Goal: Task Accomplishment & Management: Manage account settings

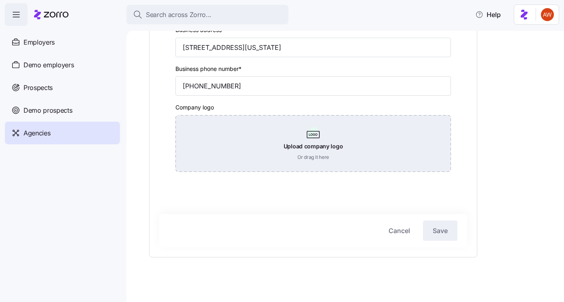
scroll to position [268, 0]
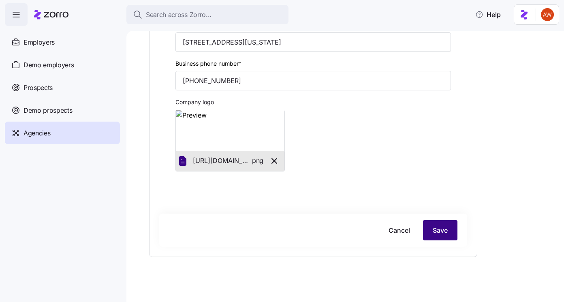
click at [443, 239] on button "Save" at bounding box center [440, 230] width 34 height 20
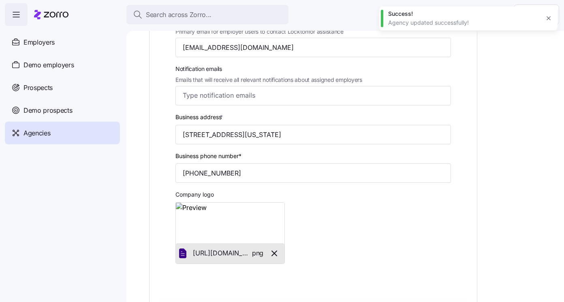
scroll to position [202, 0]
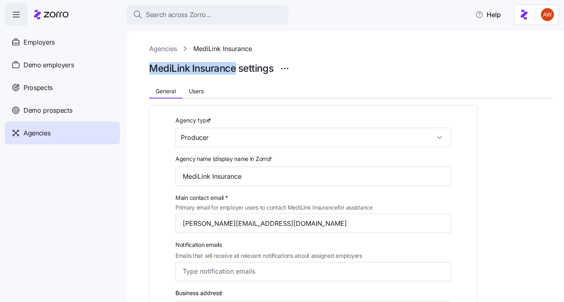
drag, startPoint x: 147, startPoint y: 62, endPoint x: 236, endPoint y: 68, distance: 88.5
click at [236, 68] on div "Agencies MediLink Insurance MediLink Insurance settings General Users Agency ty…" at bounding box center [344, 166] width 437 height 271
copy h1 "MediLink Insurance"
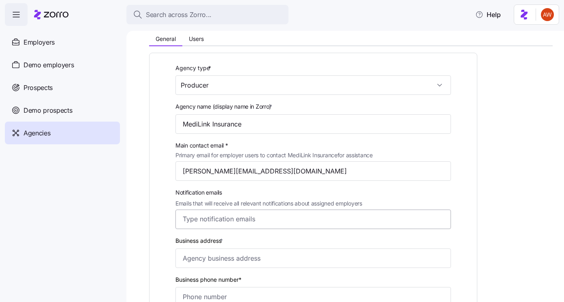
scroll to position [85, 0]
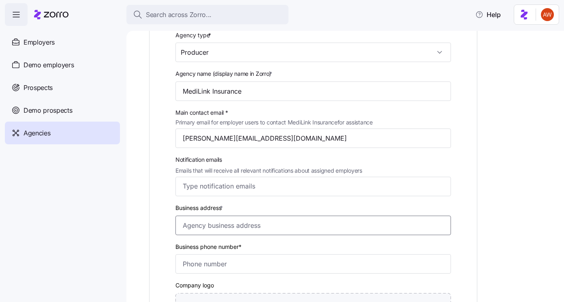
click at [235, 227] on input "Business address *" at bounding box center [312, 225] width 275 height 19
paste input "11676 Perry Highway. Suite 1300. Wexford. Pennsylvania. 15090"
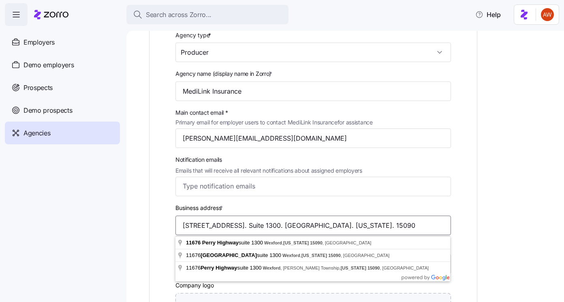
type input "11676 Perry Highway. Suite 1300. Wexford. Pennsylvania. 15090"
click at [134, 242] on div "Agencies MediLink Insurance MediLink Insurance settings General Users Agency ty…" at bounding box center [344, 166] width 437 height 271
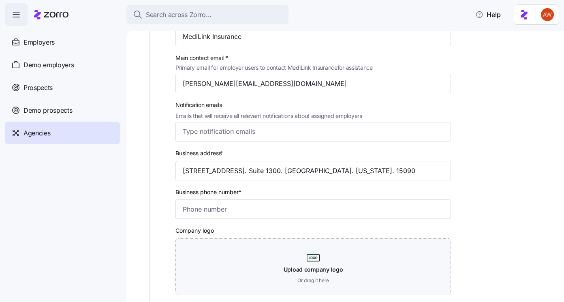
scroll to position [146, 0]
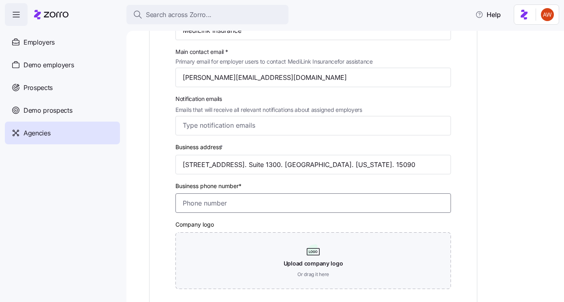
click at [217, 197] on input "Business phone number*" at bounding box center [312, 202] width 275 height 19
paste input "(412) 547-5465"
type input "(412) 547-5465"
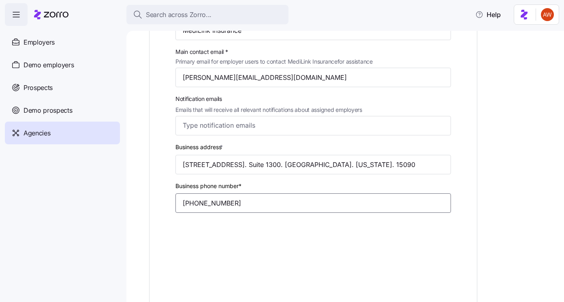
scroll to position [273, 0]
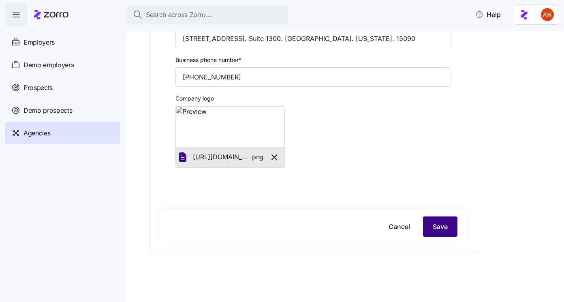
click at [440, 224] on span "Save" at bounding box center [440, 227] width 15 height 10
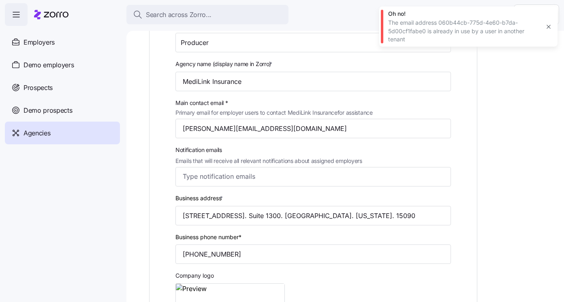
scroll to position [76, 0]
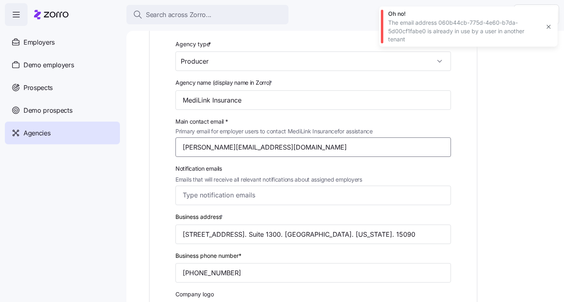
click at [253, 147] on input "nick@mlinkins.com" at bounding box center [312, 146] width 275 height 19
click at [218, 147] on input "nick@mlinkins.com" at bounding box center [312, 146] width 275 height 19
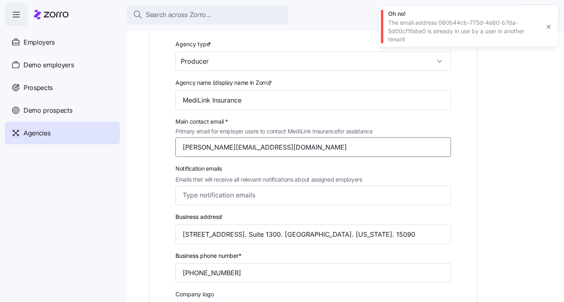
click at [218, 147] on input "nick@mlinkins.com" at bounding box center [312, 146] width 275 height 19
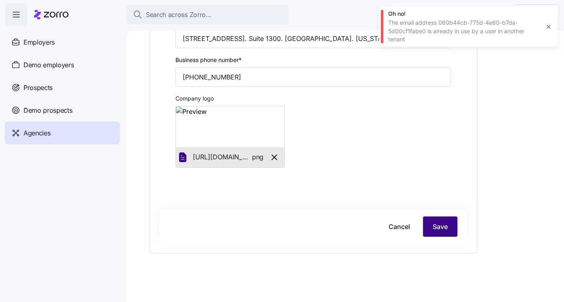
type input "nick@placeholder.com"
click at [431, 222] on button "Save" at bounding box center [440, 226] width 34 height 20
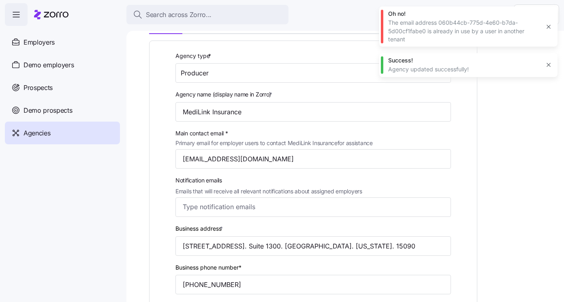
scroll to position [0, 0]
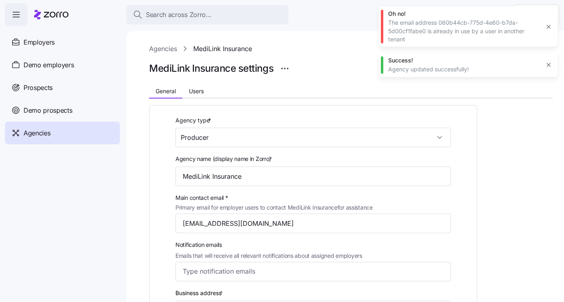
click at [167, 51] on link "Agencies" at bounding box center [163, 49] width 28 height 10
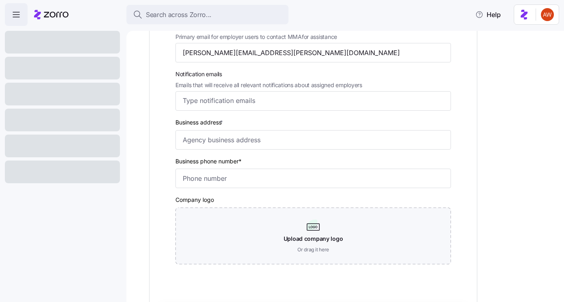
scroll to position [91, 0]
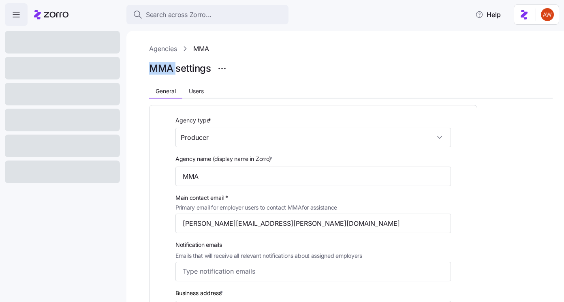
drag, startPoint x: 149, startPoint y: 68, endPoint x: 175, endPoint y: 67, distance: 26.8
click at [175, 67] on div "Agencies MMA MMA settings General Users Agency type * Producer Agency name (dis…" at bounding box center [344, 166] width 437 height 271
copy h1 "MMA"
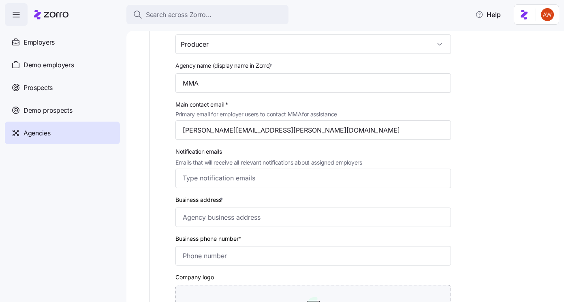
scroll to position [134, 0]
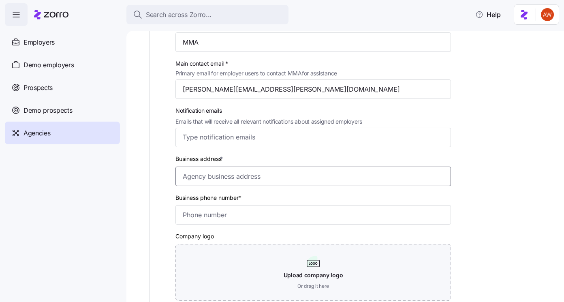
click at [205, 177] on input "Business address *" at bounding box center [312, 175] width 275 height 19
paste input "360 Hamilton Ave, White Plains, New York"
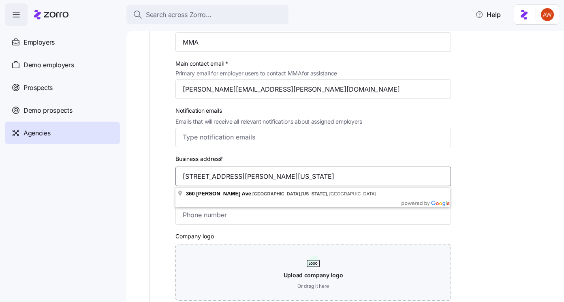
type input "360 Hamilton Ave, White Plains, New York"
click at [221, 224] on input "Business phone number*" at bounding box center [312, 214] width 275 height 19
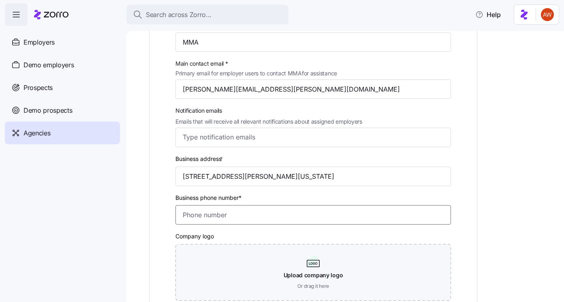
paste input "(617) 587-2300"
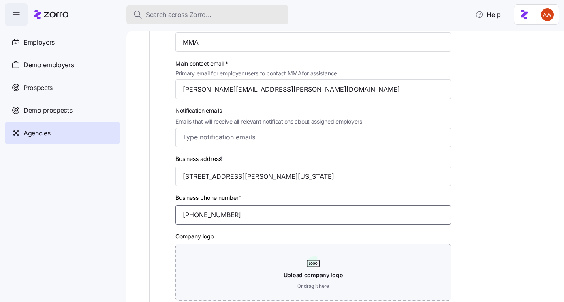
type input "(617) 587-2300"
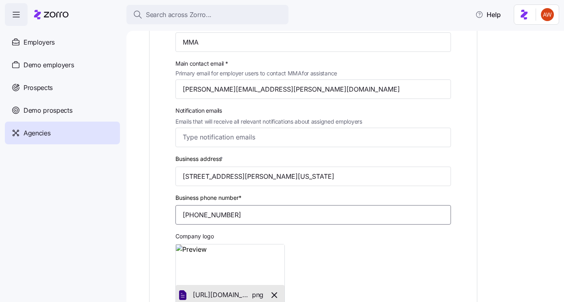
scroll to position [273, 0]
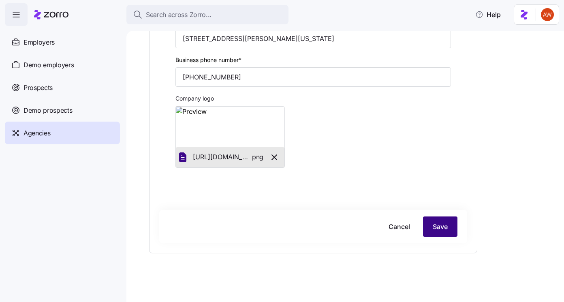
click at [431, 226] on button "Save" at bounding box center [440, 226] width 34 height 20
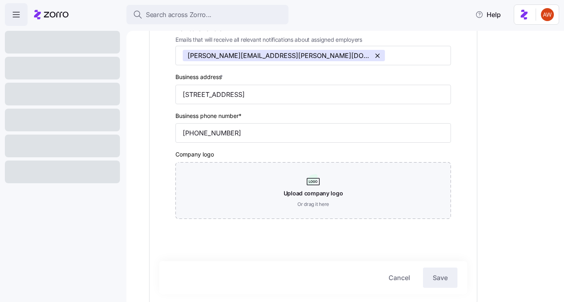
scroll to position [216, 0]
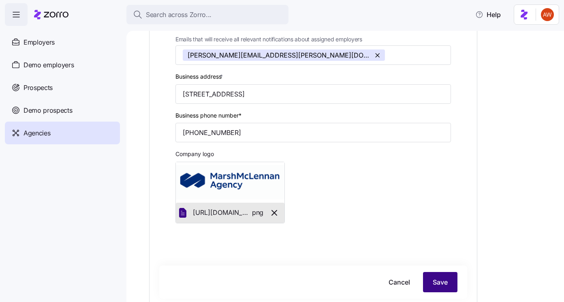
click at [430, 285] on button "Save" at bounding box center [440, 282] width 34 height 20
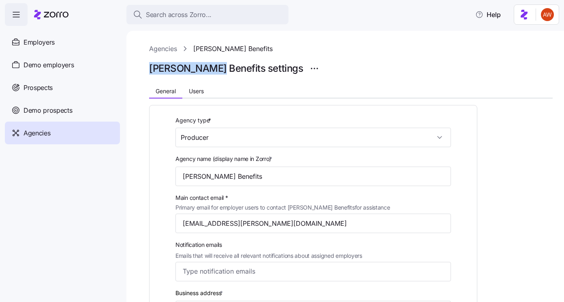
drag, startPoint x: 147, startPoint y: 72, endPoint x: 212, endPoint y: 73, distance: 64.4
click at [212, 73] on div "Agencies [PERSON_NAME] Benefits [PERSON_NAME] Benefits settings General Users A…" at bounding box center [344, 166] width 437 height 271
copy h1 "[PERSON_NAME] Benefits"
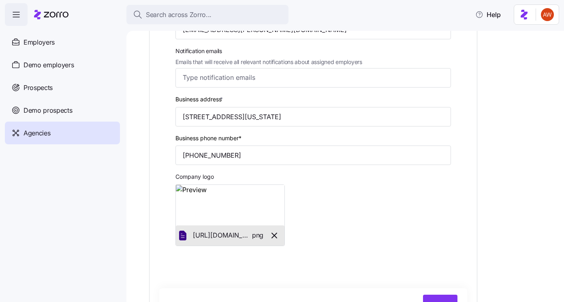
scroll to position [273, 0]
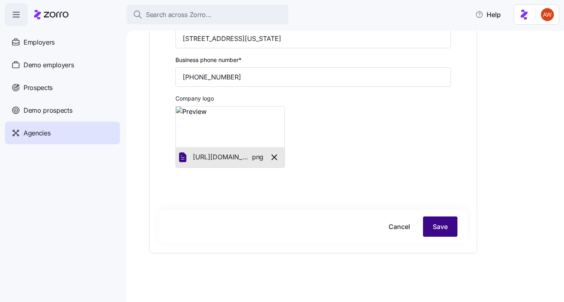
click at [431, 222] on button "Save" at bounding box center [440, 226] width 34 height 20
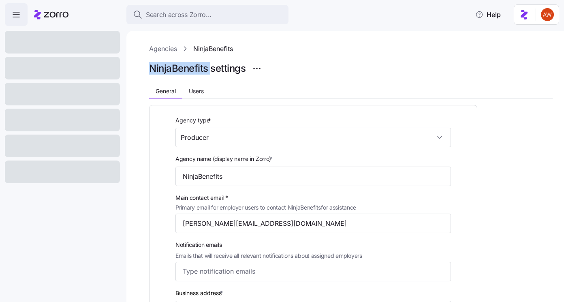
drag, startPoint x: 151, startPoint y: 67, endPoint x: 209, endPoint y: 69, distance: 58.4
click at [209, 69] on h1 "NinjaBenefits settings" at bounding box center [197, 68] width 96 height 13
copy h1 "NinjaBenefits"
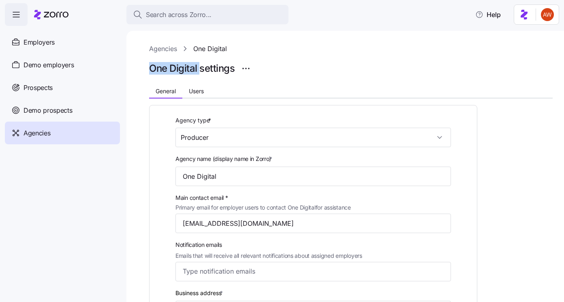
drag, startPoint x: 147, startPoint y: 68, endPoint x: 199, endPoint y: 66, distance: 51.9
click at [199, 66] on div "Agencies One Digital One Digital settings General Users Agency type * Producer …" at bounding box center [344, 166] width 437 height 271
copy h1 "One Digital"
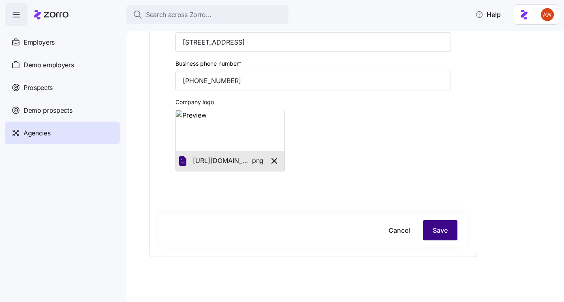
click at [429, 230] on button "Save" at bounding box center [440, 230] width 34 height 20
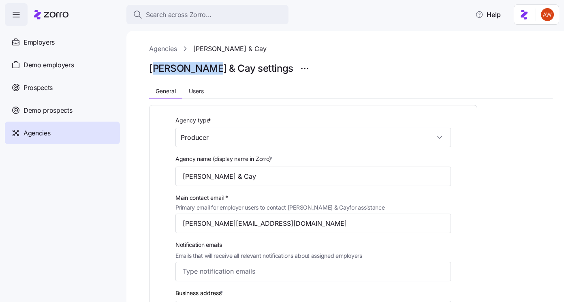
drag, startPoint x: 154, startPoint y: 68, endPoint x: 208, endPoint y: 69, distance: 54.7
click at [208, 69] on h1 "[PERSON_NAME] & Cay settings" at bounding box center [221, 68] width 144 height 13
copy h1 "[PERSON_NAME] & Cay"
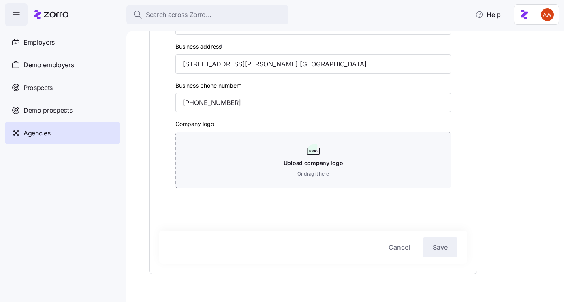
scroll to position [268, 0]
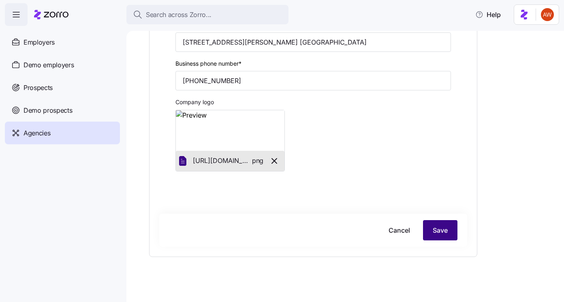
click at [431, 231] on button "Save" at bounding box center [440, 230] width 34 height 20
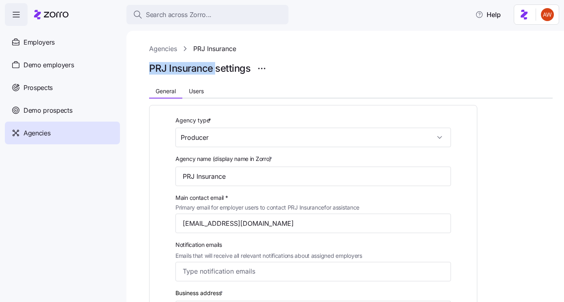
drag, startPoint x: 147, startPoint y: 66, endPoint x: 216, endPoint y: 69, distance: 69.4
click at [216, 69] on div "Agencies PRJ Insurance PRJ Insurance settings General Users Agency type * Produ…" at bounding box center [344, 166] width 437 height 271
copy h1 "PRJ Insurance"
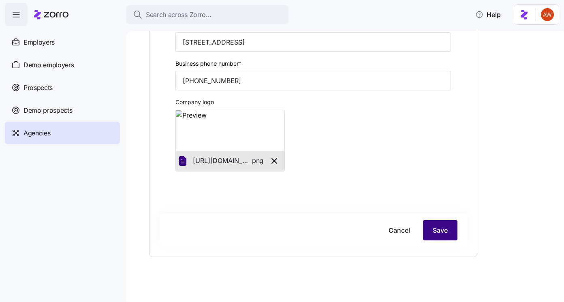
click at [427, 228] on button "Save" at bounding box center [440, 230] width 34 height 20
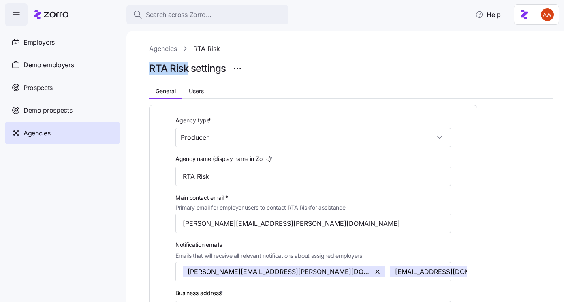
drag, startPoint x: 147, startPoint y: 71, endPoint x: 188, endPoint y: 72, distance: 41.3
click at [188, 72] on div "Agencies RTA Risk RTA Risk settings General Users Agency type * Producer Agency…" at bounding box center [344, 166] width 437 height 271
copy h1 "RTA Risk"
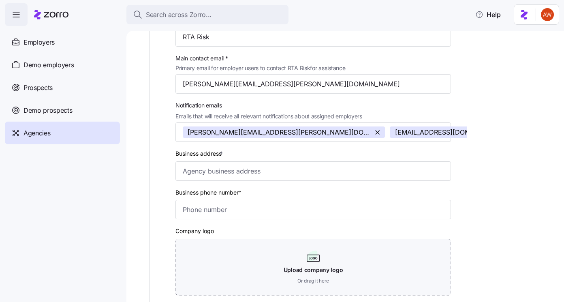
scroll to position [181, 0]
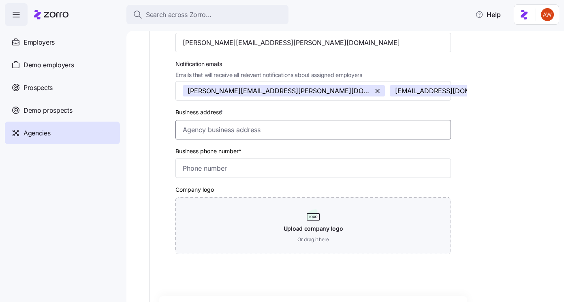
click at [198, 128] on input "Business address *" at bounding box center [312, 129] width 275 height 19
paste input "3301 North University Drive, Suite 100 Coral Springs, Florida 33065"
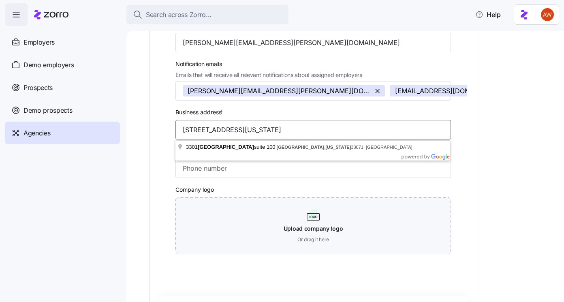
type input "3301 North University Drive, Suite 100 Coral Springs, Florida 33065"
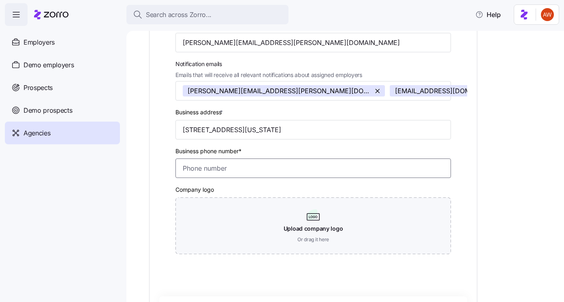
click at [218, 172] on input "Business phone number*" at bounding box center [312, 167] width 275 height 19
paste input "(617) 757-4090"
drag, startPoint x: 238, startPoint y: 169, endPoint x: 117, endPoint y: 165, distance: 120.8
click at [117, 165] on div "Search across Zorro... Help Enrollments Employers Demo employers Prospects Demo…" at bounding box center [282, 148] width 564 height 297
paste input "1 (954) 820-5089"
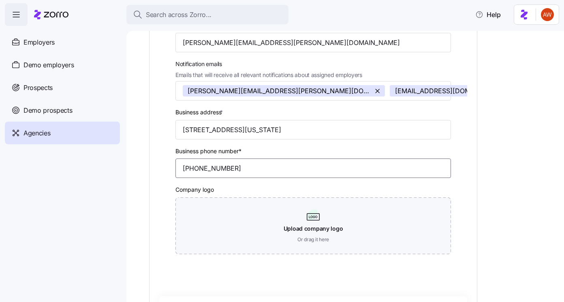
drag, startPoint x: 188, startPoint y: 170, endPoint x: 158, endPoint y: 168, distance: 30.0
click at [160, 169] on div "Agency type * Producer Agency name (display name in Zorro) * RTA Risk Main cont…" at bounding box center [313, 102] width 308 height 336
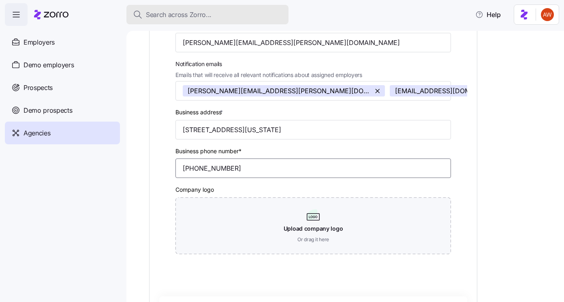
type input "(954) 820-5089"
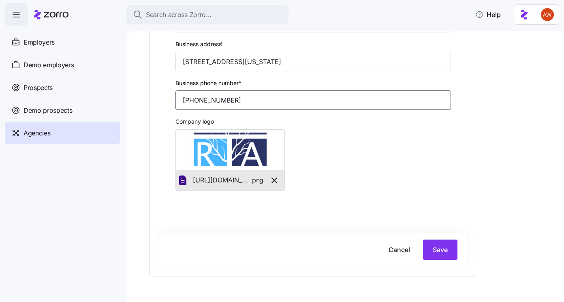
scroll to position [273, 0]
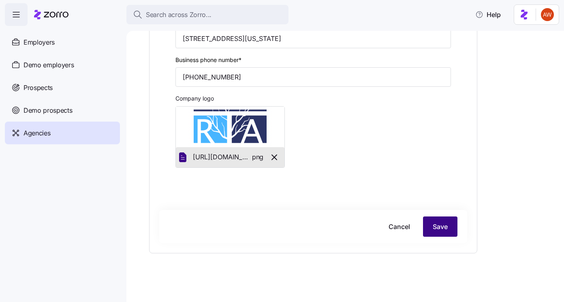
click at [428, 229] on button "Save" at bounding box center [440, 226] width 34 height 20
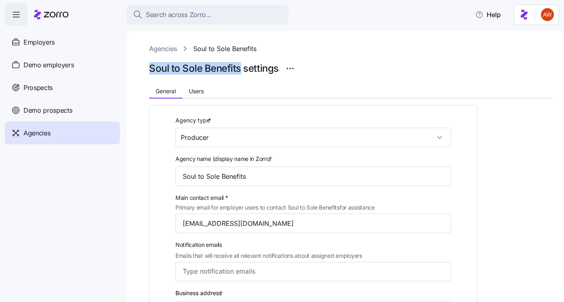
drag, startPoint x: 150, startPoint y: 70, endPoint x: 239, endPoint y: 72, distance: 89.1
click at [239, 72] on h1 "Soul to Sole Benefits settings" at bounding box center [214, 68] width 130 height 13
copy h1 "Soul to Sole Benefits"
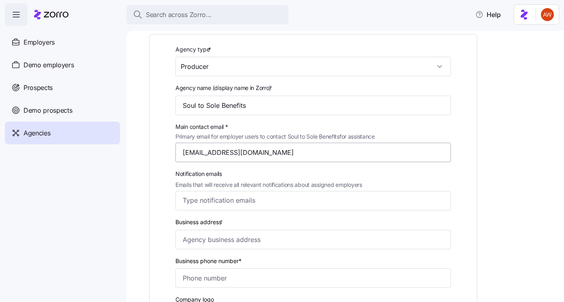
scroll to position [198, 0]
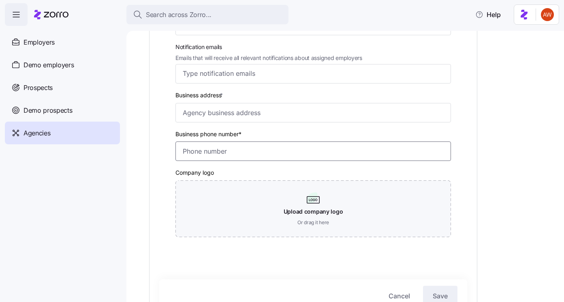
click at [207, 151] on input "Business phone number*" at bounding box center [312, 150] width 275 height 19
paste input "(303) 468-4367"
type input "(303) 468-4367"
click at [211, 109] on input "Business address *" at bounding box center [312, 112] width 275 height 19
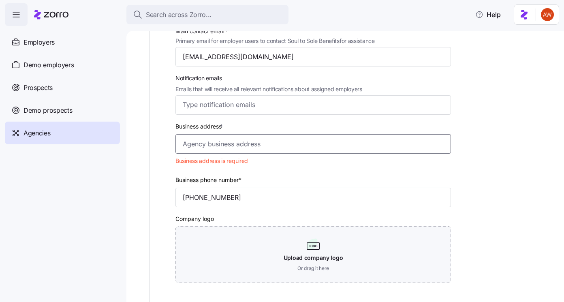
scroll to position [283, 0]
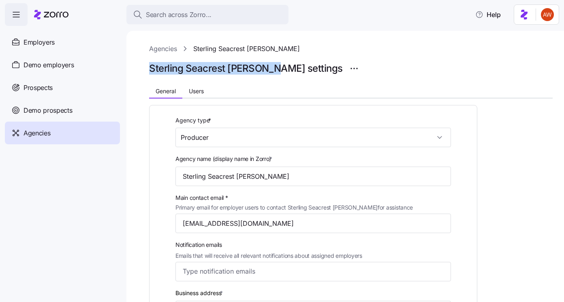
drag, startPoint x: 149, startPoint y: 66, endPoint x: 266, endPoint y: 71, distance: 117.2
click at [266, 71] on div "Agencies Sterling Seacrest [PERSON_NAME] Seacrest [PERSON_NAME] settings Genera…" at bounding box center [344, 166] width 437 height 271
copy h1 "Sterling Seacrest [PERSON_NAME]"
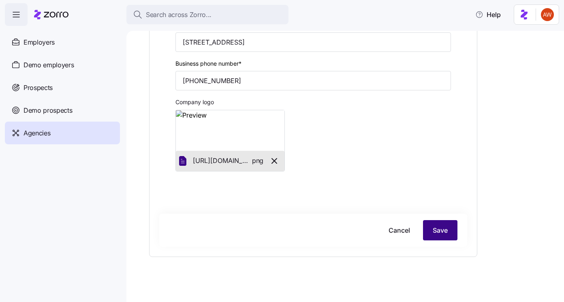
click at [427, 233] on button "Save" at bounding box center [440, 230] width 34 height 20
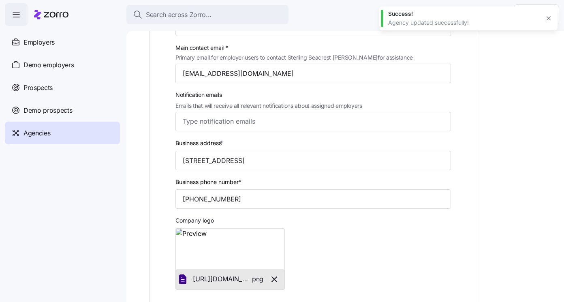
scroll to position [0, 0]
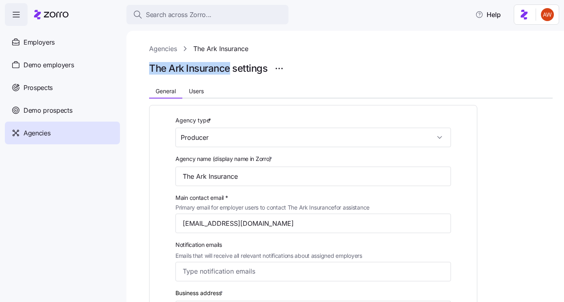
drag, startPoint x: 148, startPoint y: 70, endPoint x: 231, endPoint y: 70, distance: 83.0
click at [231, 70] on div "Agencies The Ark Insurance The Ark Insurance settings General Users Agency type…" at bounding box center [344, 166] width 437 height 271
copy h1 "The Ark Insurance"
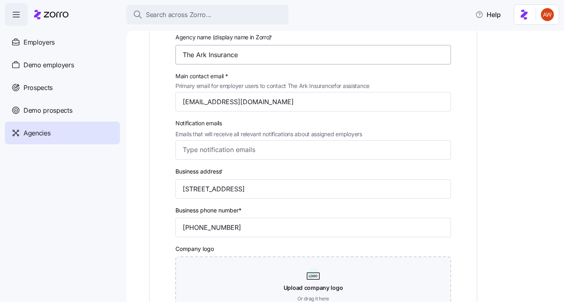
scroll to position [268, 0]
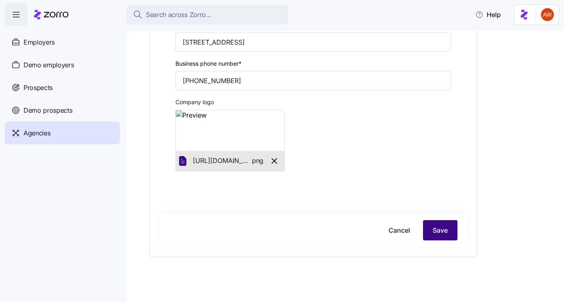
click at [431, 227] on button "Save" at bounding box center [440, 230] width 34 height 20
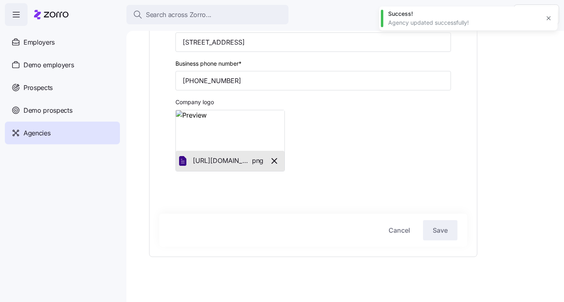
scroll to position [0, 0]
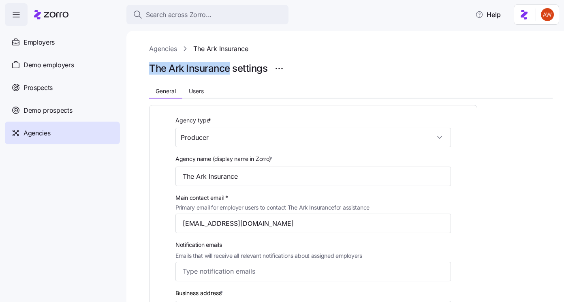
click at [159, 48] on link "Agencies" at bounding box center [163, 49] width 28 height 10
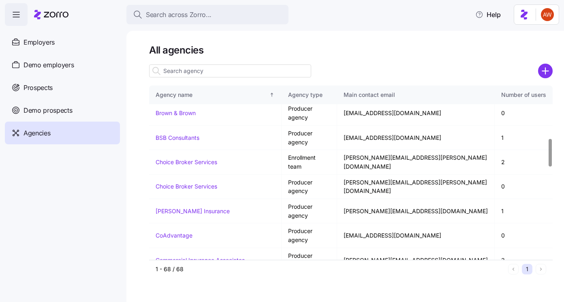
scroll to position [310, 0]
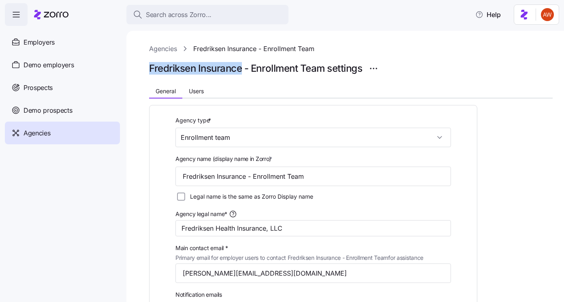
drag, startPoint x: 147, startPoint y: 66, endPoint x: 244, endPoint y: 72, distance: 97.4
click at [244, 72] on div "Agencies Fredriksen Insurance - Enrollment Team Fredriksen Insurance - Enrollme…" at bounding box center [344, 166] width 437 height 271
copy h1 "Fredriksen Insurance"
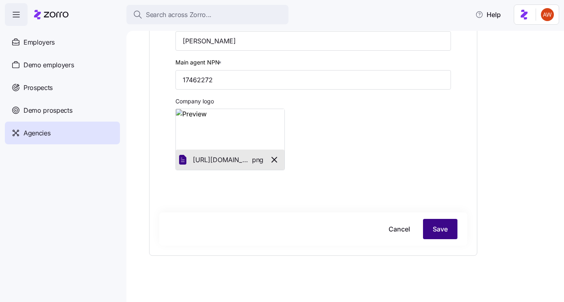
click at [435, 231] on span "Save" at bounding box center [440, 229] width 15 height 10
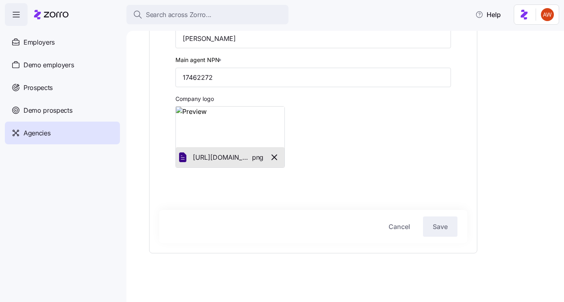
scroll to position [0, 0]
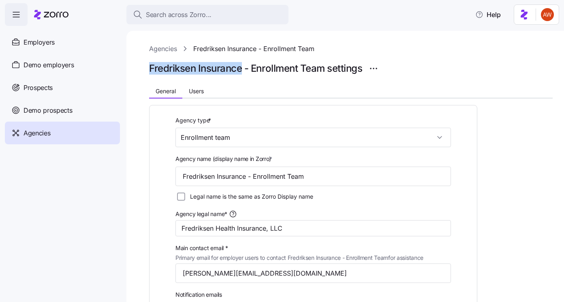
click at [59, 130] on div "Agencies" at bounding box center [62, 133] width 115 height 23
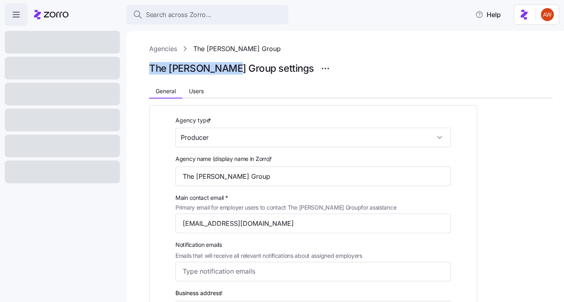
drag, startPoint x: 148, startPoint y: 65, endPoint x: 228, endPoint y: 69, distance: 80.3
click at [228, 69] on div "Agencies The [PERSON_NAME] Group The [PERSON_NAME] Group settings General Users…" at bounding box center [344, 166] width 437 height 271
copy h1 "The [PERSON_NAME] Group"
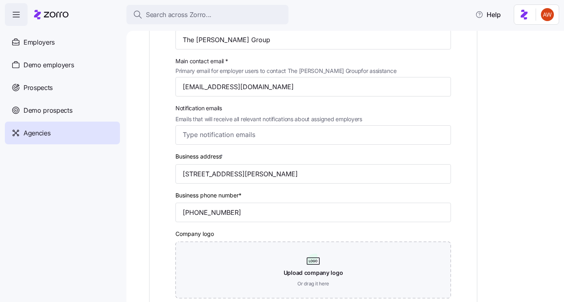
scroll to position [268, 0]
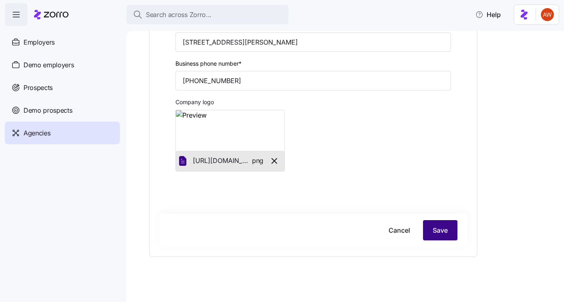
click at [434, 231] on span "Save" at bounding box center [440, 230] width 15 height 10
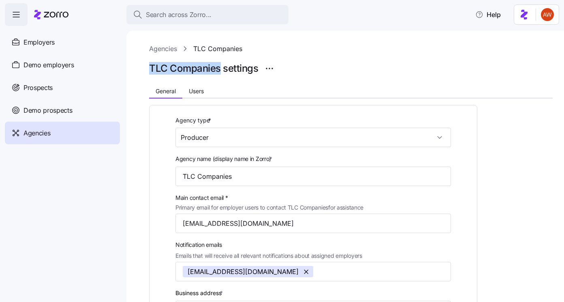
drag, startPoint x: 147, startPoint y: 64, endPoint x: 220, endPoint y: 70, distance: 72.4
click at [220, 70] on div "Agencies TLC Companies TLC Companies settings General Users Agency type * Produ…" at bounding box center [344, 166] width 437 height 271
copy h1 "TLC Companies"
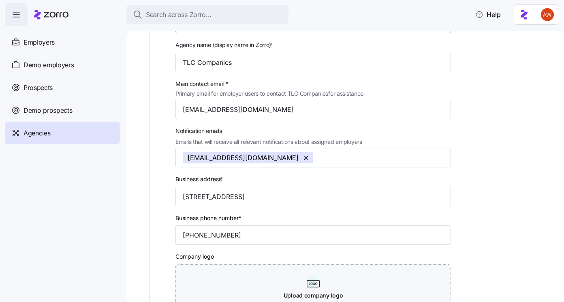
scroll to position [223, 0]
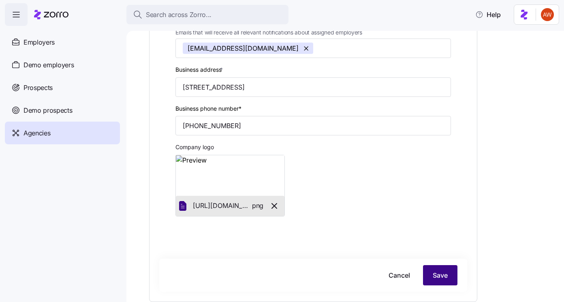
click at [442, 279] on span "Save" at bounding box center [440, 275] width 15 height 10
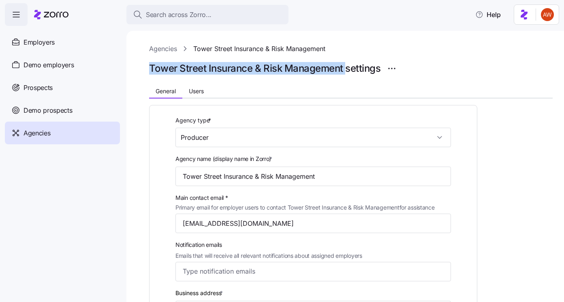
drag, startPoint x: 146, startPoint y: 70, endPoint x: 347, endPoint y: 71, distance: 201.3
click at [347, 71] on div "Agencies Tower Street Insurance & Risk Management Tower Street Insurance & Risk…" at bounding box center [344, 166] width 437 height 271
copy h1 "Tower Street Insurance & Risk Management"
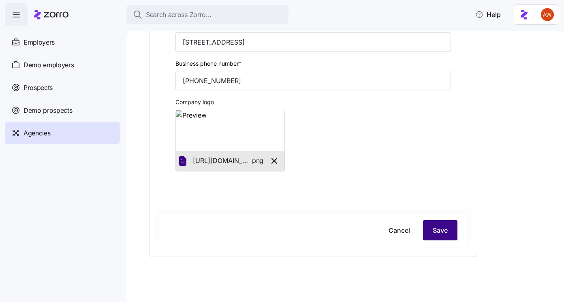
click at [442, 230] on span "Save" at bounding box center [440, 230] width 15 height 10
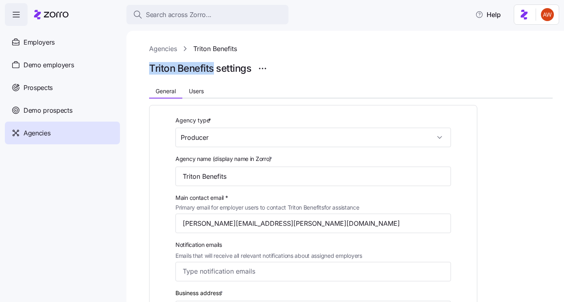
drag, startPoint x: 143, startPoint y: 66, endPoint x: 213, endPoint y: 66, distance: 69.7
click at [213, 66] on div "Agencies Triton Benefits Triton Benefits settings General Users Agency type * P…" at bounding box center [344, 166] width 437 height 271
copy h1 "Triton Benefits"
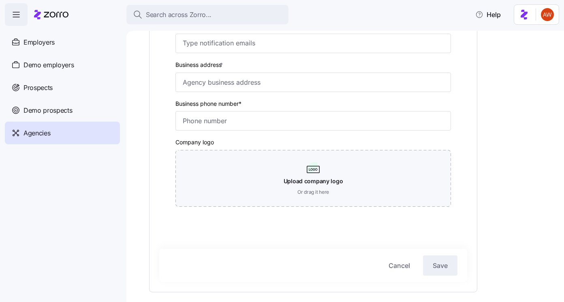
scroll to position [194, 0]
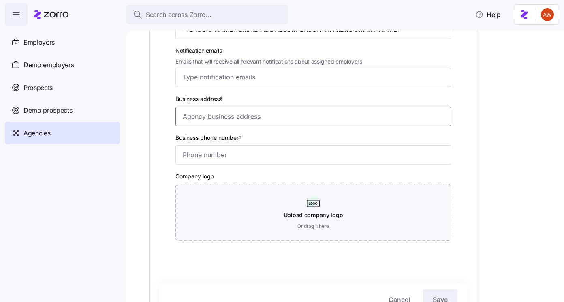
click at [203, 113] on input "Business address *" at bounding box center [312, 116] width 275 height 19
paste input "1460 Route 9 North, Suite 304, Woodbridge, NJ 07095."
type input "1460 Route 9 North, Suite 304, Woodbridge, NJ 07095."
click at [203, 160] on input "Business phone number*" at bounding box center [312, 154] width 275 height 19
paste input "1 (877) 658-7486"
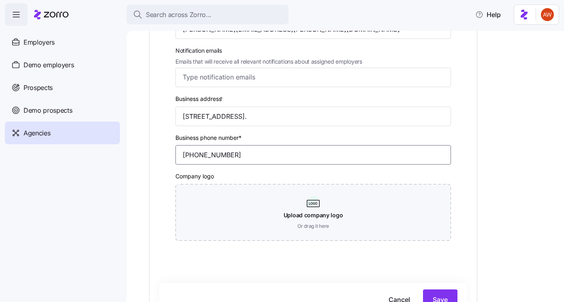
type input "1 (877) 658-7486"
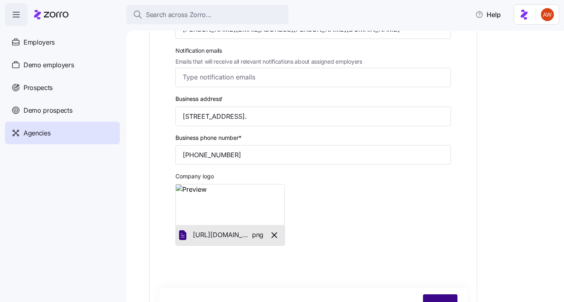
click at [435, 297] on button "Save" at bounding box center [440, 304] width 34 height 20
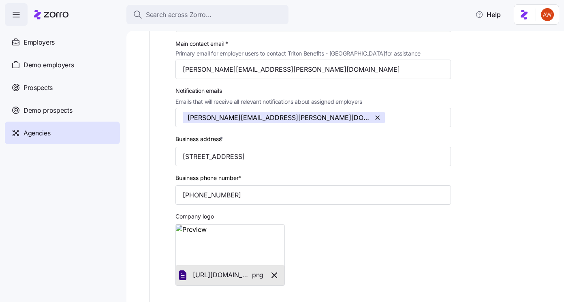
scroll to position [235, 0]
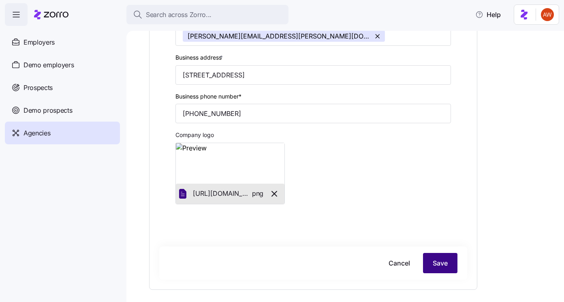
click at [447, 258] on button "Save" at bounding box center [440, 263] width 34 height 20
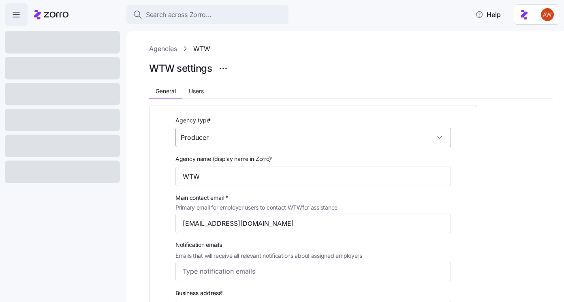
scroll to position [0, 0]
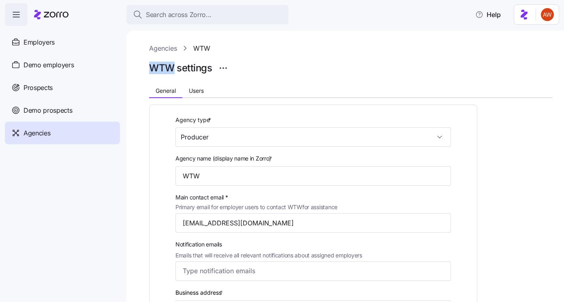
drag, startPoint x: 144, startPoint y: 63, endPoint x: 171, endPoint y: 69, distance: 27.4
click at [171, 69] on div "Agencies WTW WTW settings General Users Agency type * Producer Agency name (dis…" at bounding box center [344, 166] width 437 height 271
copy h1 "WTW"
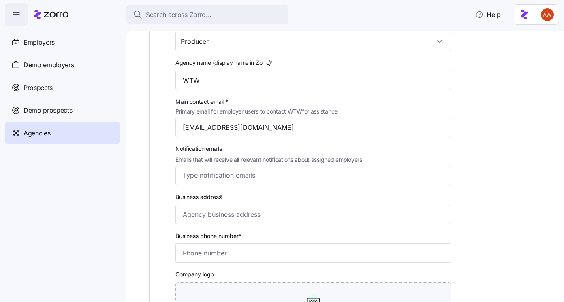
scroll to position [116, 0]
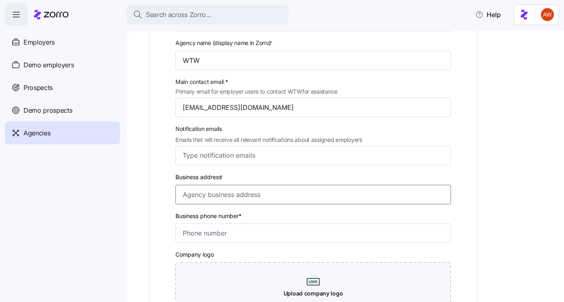
click at [195, 195] on input "Business address *" at bounding box center [312, 194] width 275 height 19
paste input "51 Lime Street, London, EC3M 7DQ, United Kingdom"
type input "51 Lime Street, London, EC3M 7DQ, United Kingdom"
click at [204, 244] on div "Business phone number*" at bounding box center [313, 226] width 282 height 39
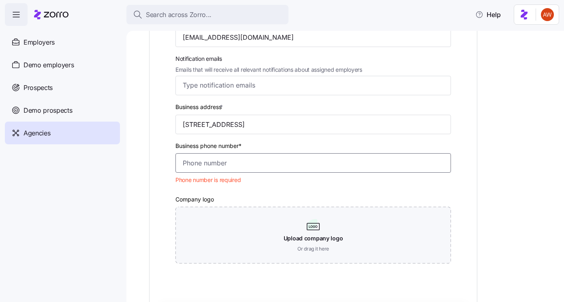
scroll to position [177, 0]
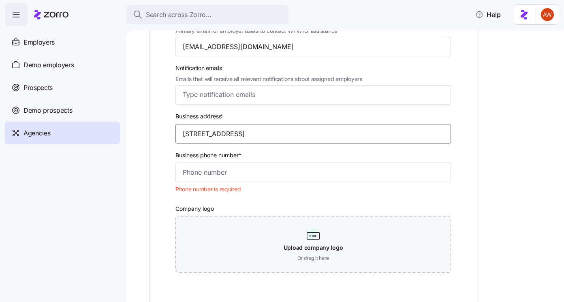
drag, startPoint x: 350, startPoint y: 135, endPoint x: 159, endPoint y: 133, distance: 190.4
click at [159, 133] on div "Agency type * Producer Agency name (display name in Zorro) * WTW Main contact e…" at bounding box center [313, 113] width 308 height 350
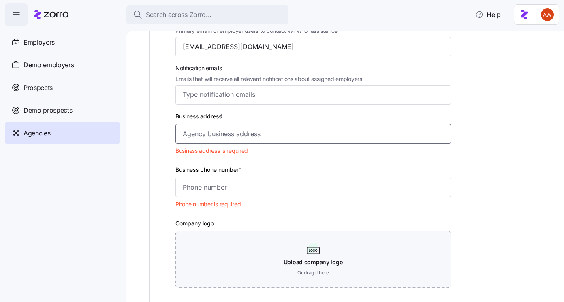
paste input "75 Arlington St Floor 2, Boston, MA 02116"
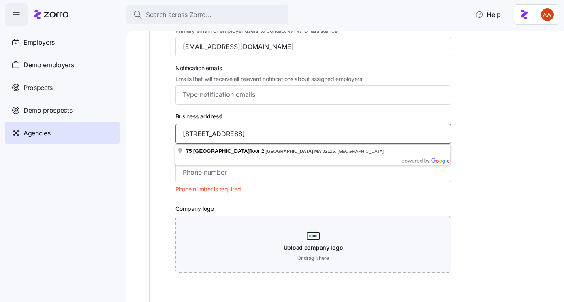
type input "75 Arlington St Floor 2, Boston, MA 02116"
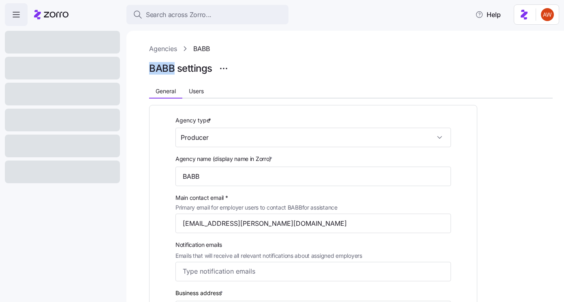
drag, startPoint x: 148, startPoint y: 67, endPoint x: 175, endPoint y: 67, distance: 26.7
click at [175, 67] on div "Agencies BABB BABB settings General Users Agency type * Producer Agency name (d…" at bounding box center [344, 166] width 437 height 271
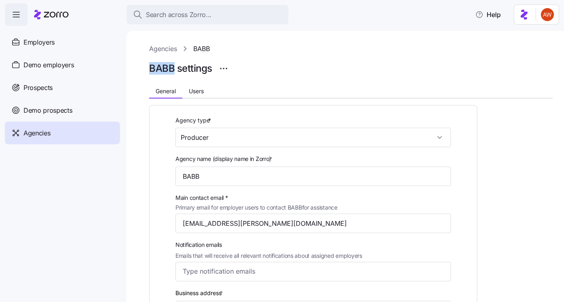
copy h1 "BABB"
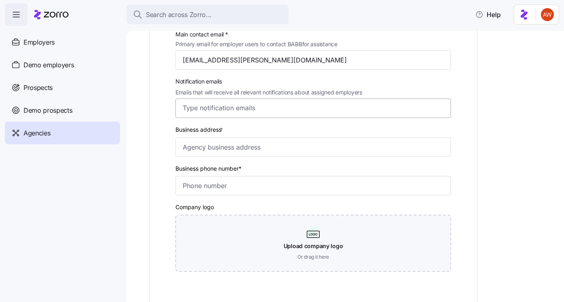
click at [209, 115] on div at bounding box center [312, 107] width 275 height 19
click at [205, 151] on input "Business address *" at bounding box center [312, 146] width 275 height 19
paste input "[STREET_ADDRESS][US_STATE]"
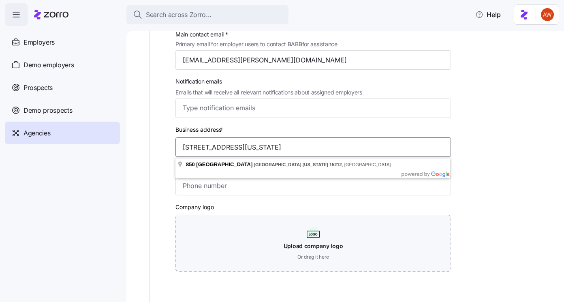
type input "[STREET_ADDRESS][US_STATE]"
click at [201, 184] on input "Business phone number*" at bounding box center [312, 185] width 275 height 19
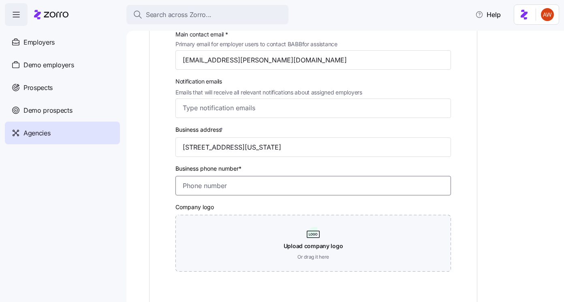
paste input "[PHONE_NUMBER]"
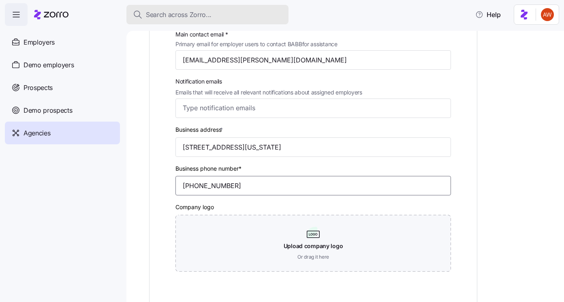
type input "[PHONE_NUMBER]"
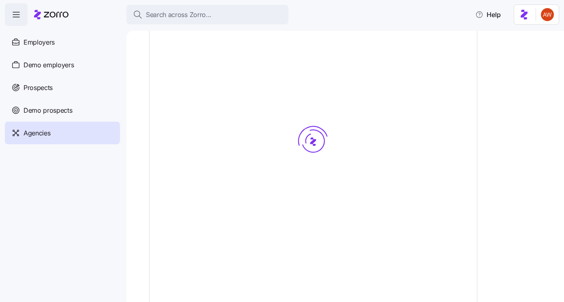
scroll to position [273, 0]
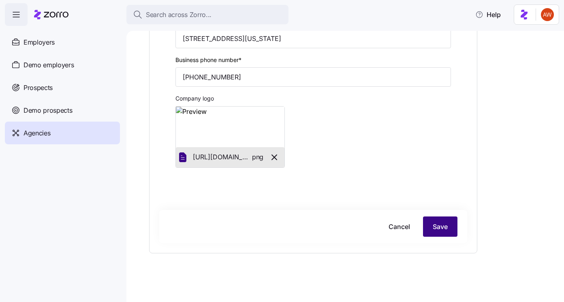
click at [442, 228] on span "Save" at bounding box center [440, 227] width 15 height 10
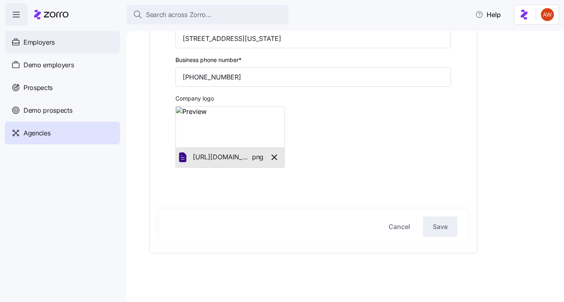
click at [69, 50] on div "Employers" at bounding box center [62, 42] width 115 height 23
